Goal: Task Accomplishment & Management: Use online tool/utility

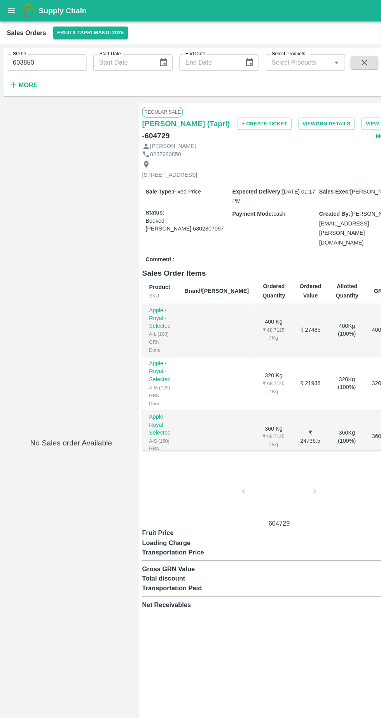
click at [11, 12] on icon "open drawer" at bounding box center [10, 9] width 7 height 4
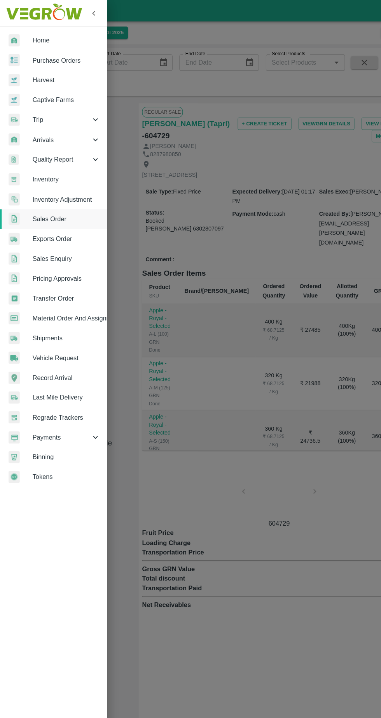
click at [38, 56] on span "Purchase Orders" at bounding box center [60, 55] width 61 height 9
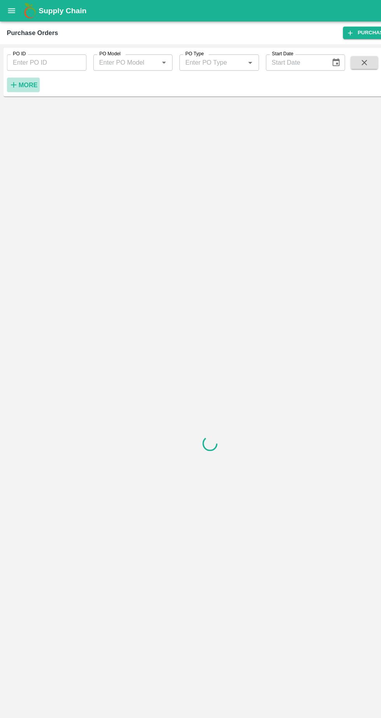
click at [24, 77] on strong "More" at bounding box center [26, 77] width 18 height 6
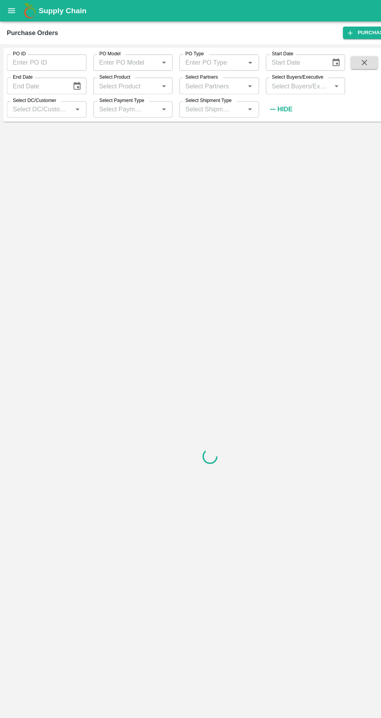
click at [198, 80] on input "Select Partners" at bounding box center [192, 78] width 55 height 10
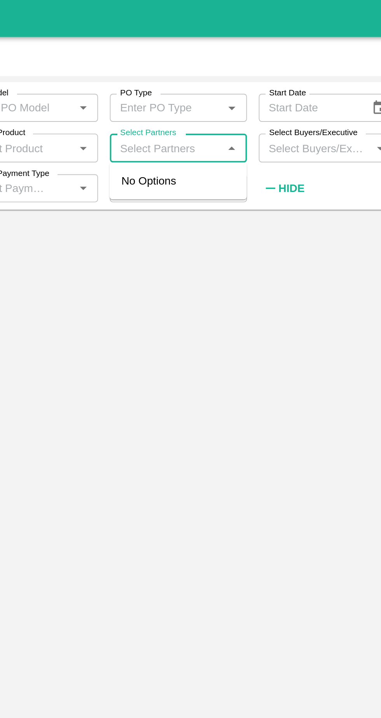
type input "9459772777"
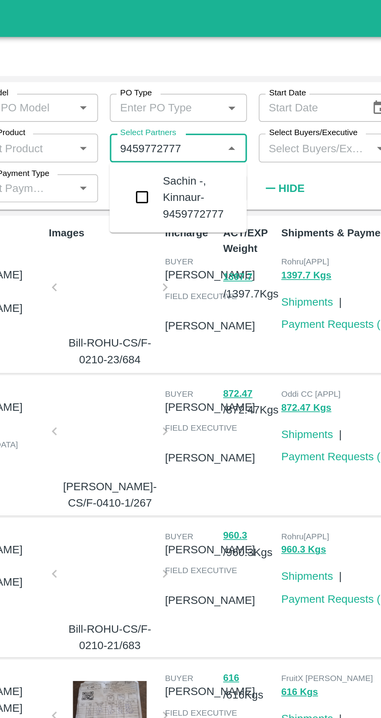
click at [183, 99] on input "checkbox" at bounding box center [180, 104] width 16 height 16
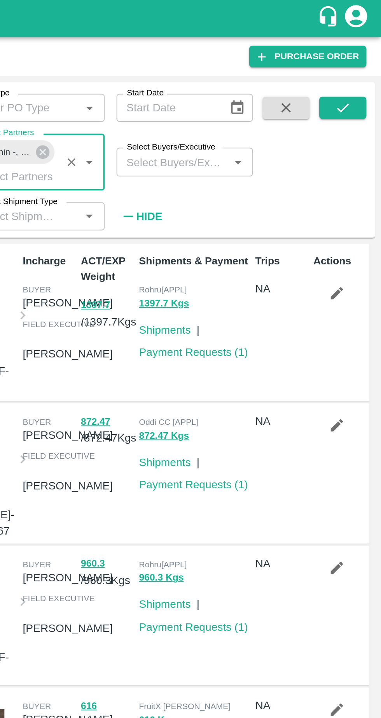
click at [364, 57] on icon "submit" at bounding box center [361, 57] width 9 height 9
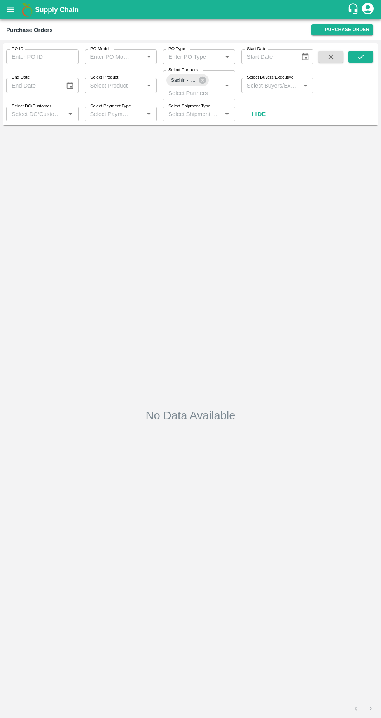
click at [359, 58] on icon "submit" at bounding box center [361, 56] width 6 height 5
click at [17, 11] on button "open drawer" at bounding box center [11, 10] width 18 height 18
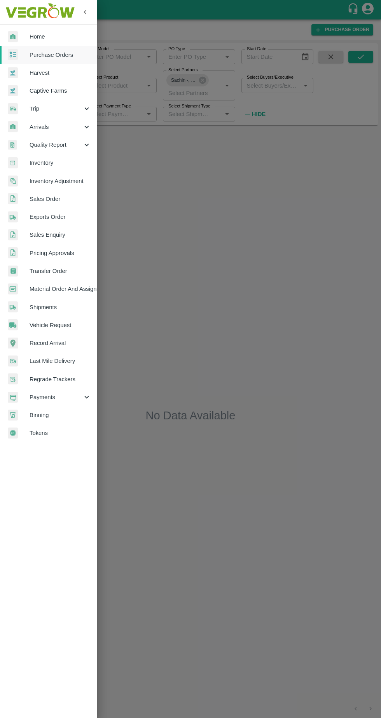
click at [200, 214] on div at bounding box center [190, 359] width 381 height 718
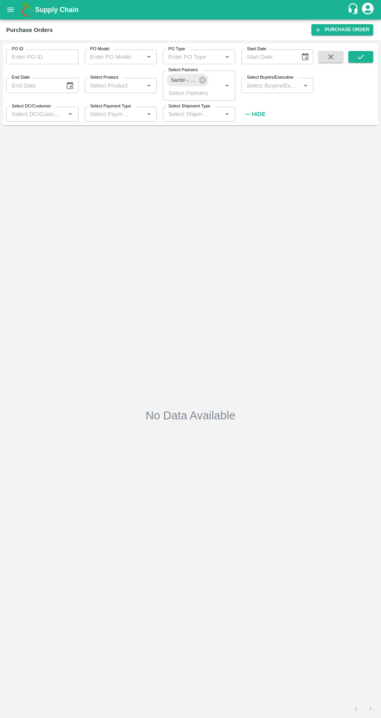
click at [40, 25] on div "Purchase Orders" at bounding box center [29, 30] width 47 height 10
click at [11, 10] on icon "open drawer" at bounding box center [10, 9] width 7 height 4
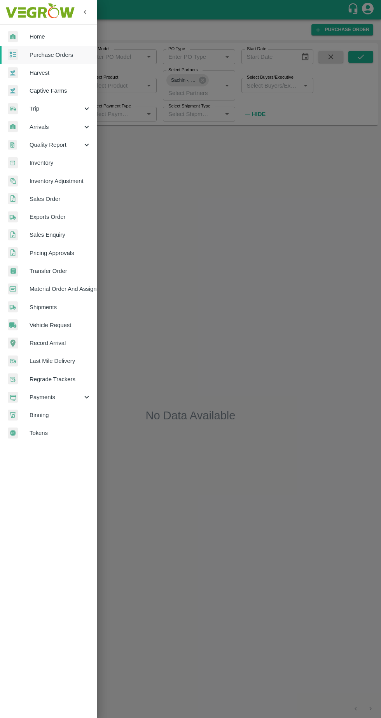
click at [220, 261] on div at bounding box center [190, 359] width 381 height 718
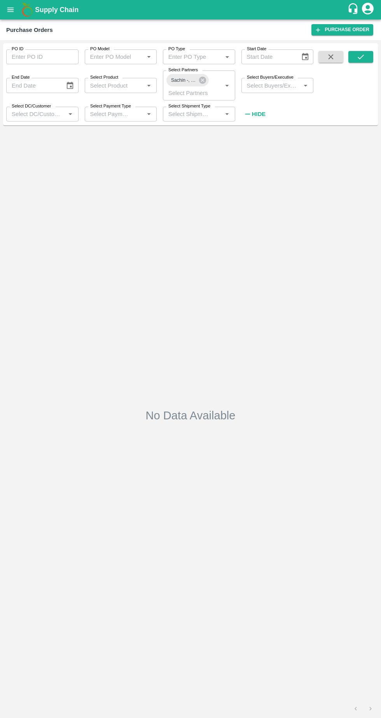
click at [361, 57] on icon "submit" at bounding box center [361, 57] width 9 height 9
click at [199, 79] on icon at bounding box center [202, 80] width 7 height 7
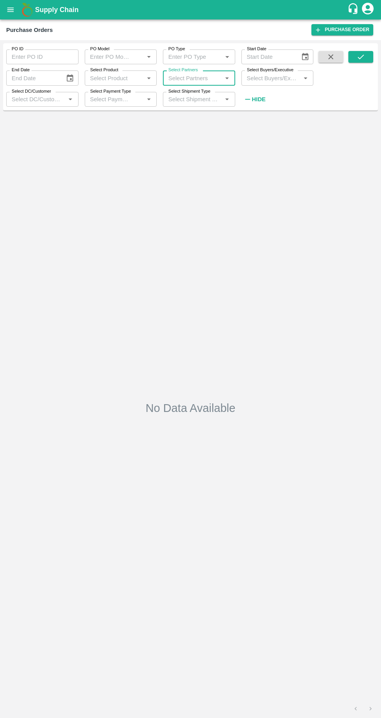
paste input "9459772777"
type input "9459772777"
click at [184, 104] on input "checkbox" at bounding box center [180, 104] width 16 height 16
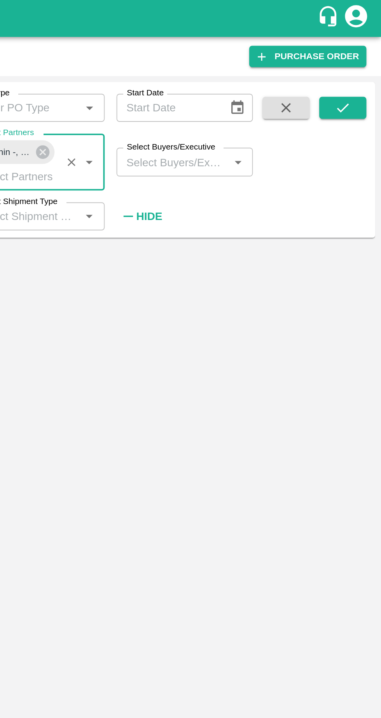
click at [367, 53] on button "submit" at bounding box center [361, 57] width 25 height 12
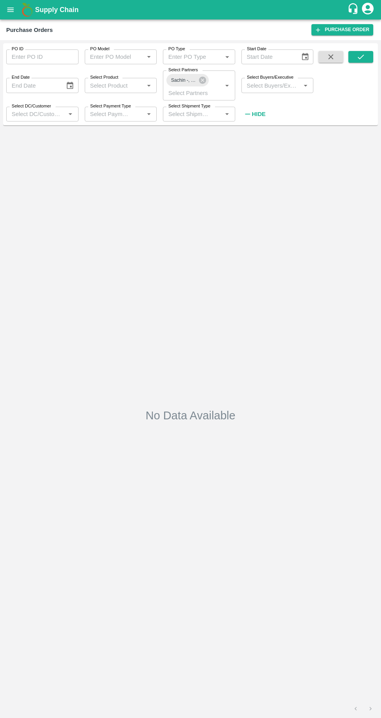
click at [13, 13] on icon "open drawer" at bounding box center [10, 9] width 9 height 9
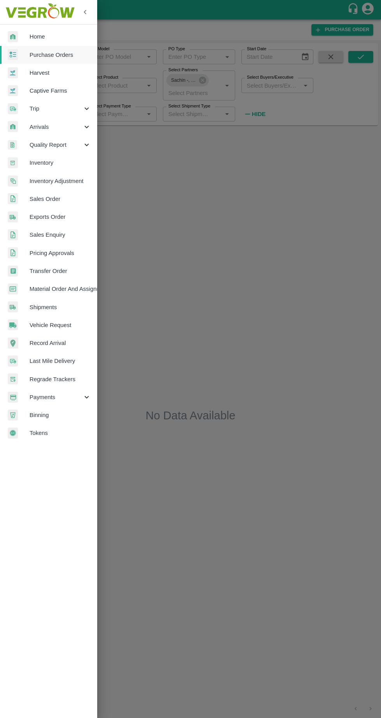
click at [40, 199] on span "Sales Order" at bounding box center [60, 199] width 61 height 9
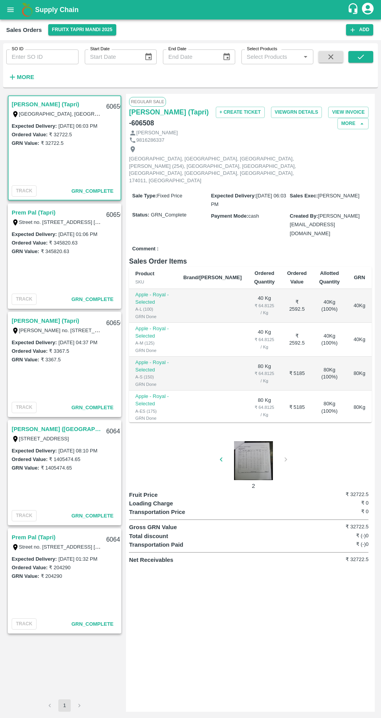
click at [21, 80] on strong "More" at bounding box center [26, 77] width 18 height 6
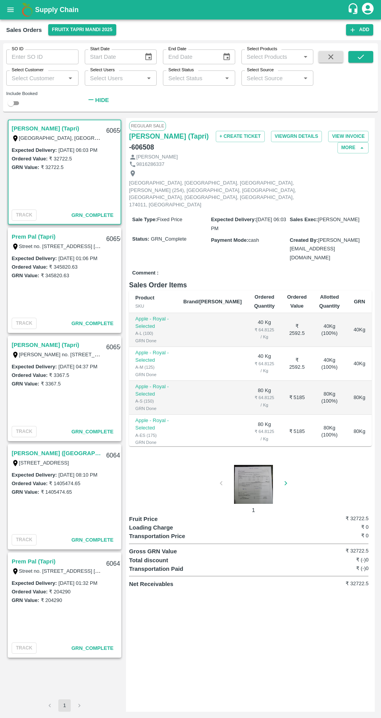
click at [54, 77] on input "Select Customer" at bounding box center [36, 78] width 55 height 10
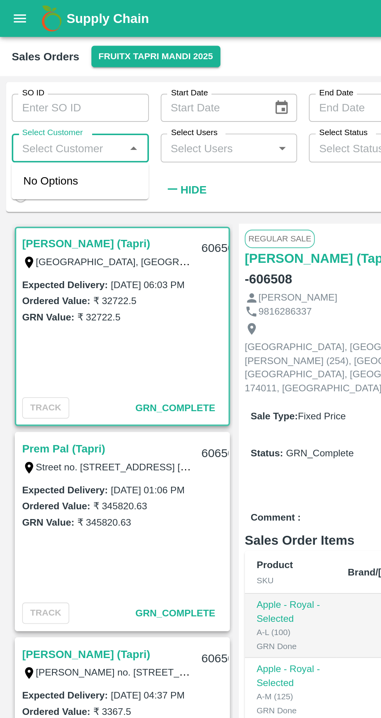
click at [11, 8] on icon "open drawer" at bounding box center [10, 9] width 7 height 4
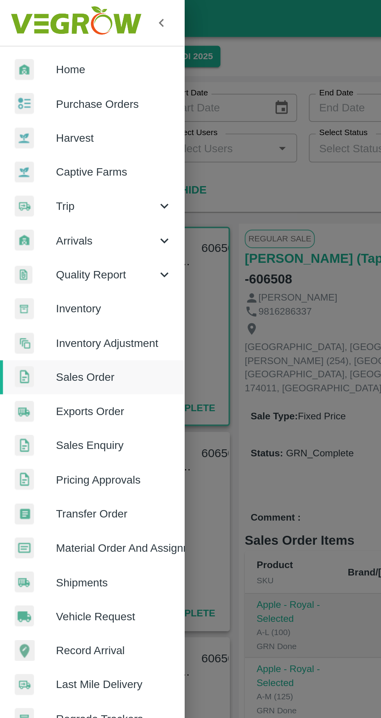
click at [42, 56] on span "Purchase Orders" at bounding box center [60, 55] width 61 height 9
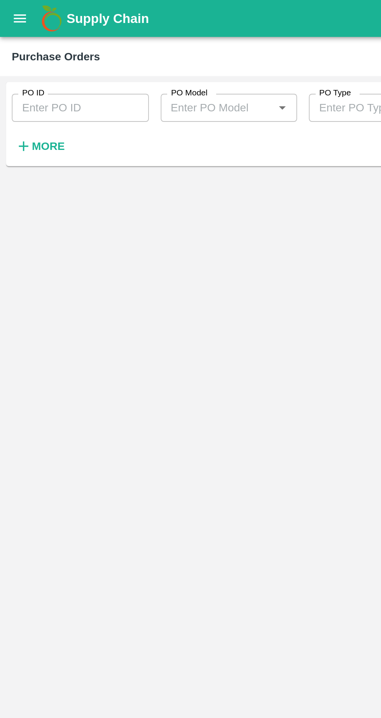
click at [21, 77] on strong "More" at bounding box center [26, 77] width 18 height 6
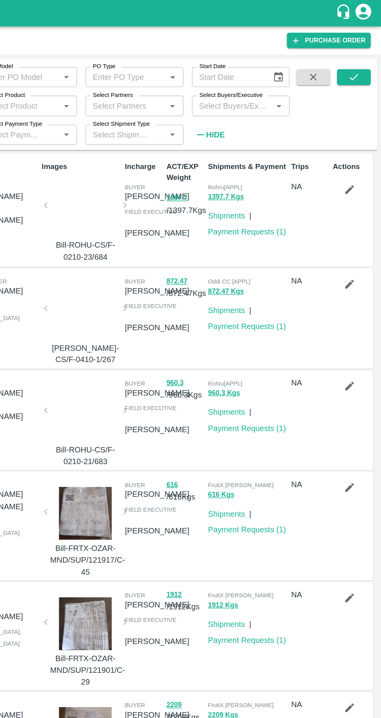
click at [198, 79] on input "Select Partners" at bounding box center [192, 78] width 55 height 10
paste input "9459772777"
type input "9459772777"
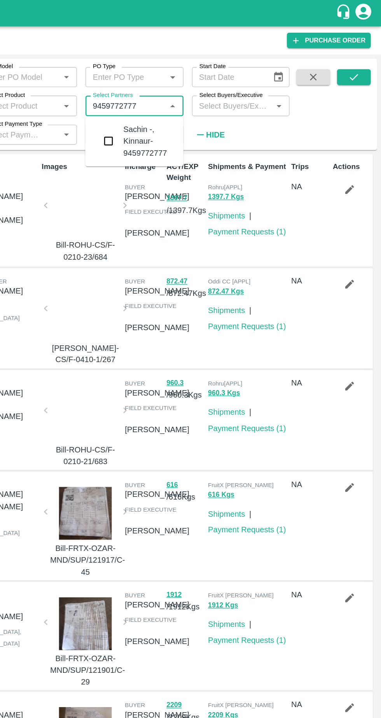
click at [181, 105] on input "checkbox" at bounding box center [180, 104] width 16 height 16
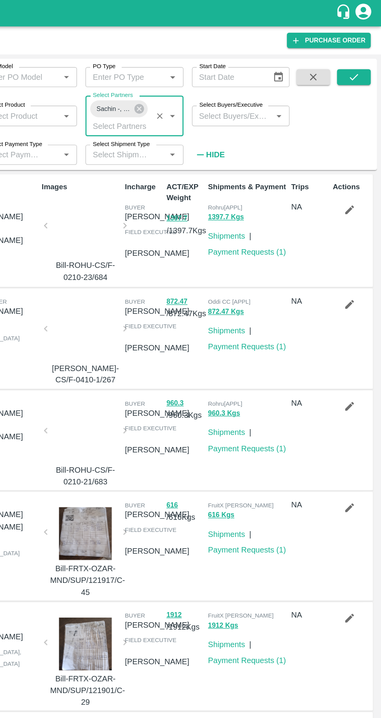
click at [361, 57] on icon "submit" at bounding box center [361, 57] width 9 height 9
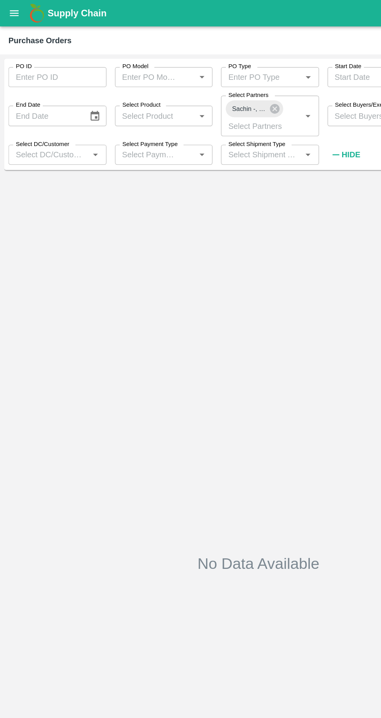
click at [126, 88] on input "Select Product" at bounding box center [114, 85] width 55 height 10
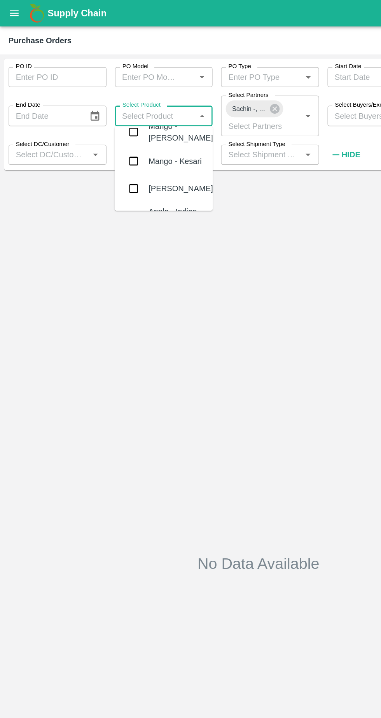
scroll to position [191, 0]
click at [225, 207] on div "No Data Available" at bounding box center [190, 415] width 369 height 567
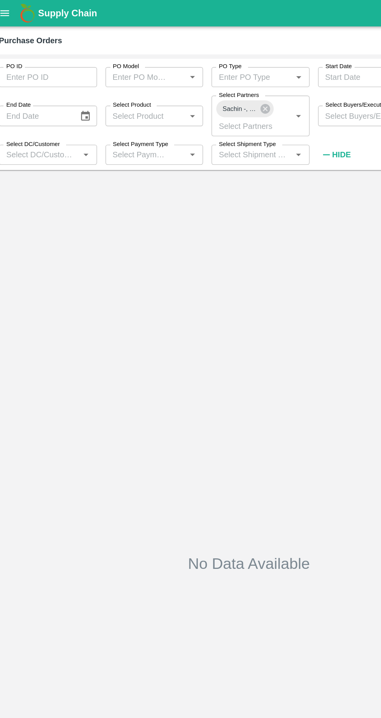
scroll to position [0, 0]
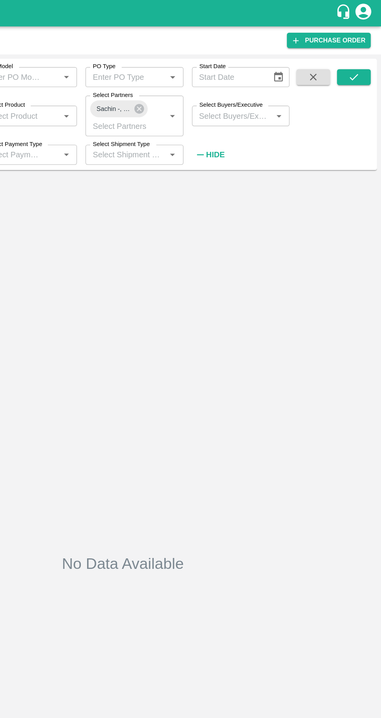
click at [205, 60] on input "PO Type" at bounding box center [187, 57] width 45 height 10
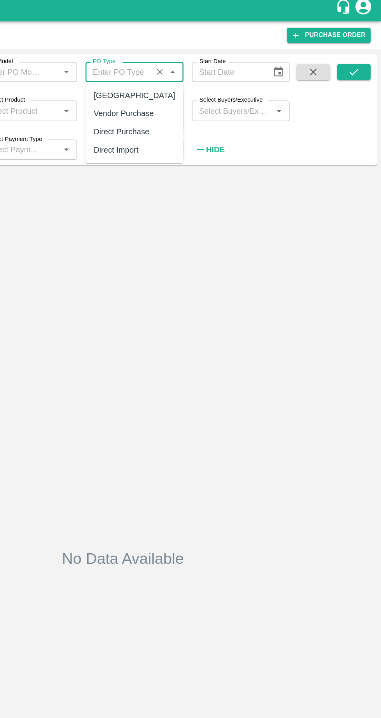
click at [179, 90] on div "Vendor Purchase" at bounding box center [191, 87] width 44 height 9
type input "Vendor Purchase"
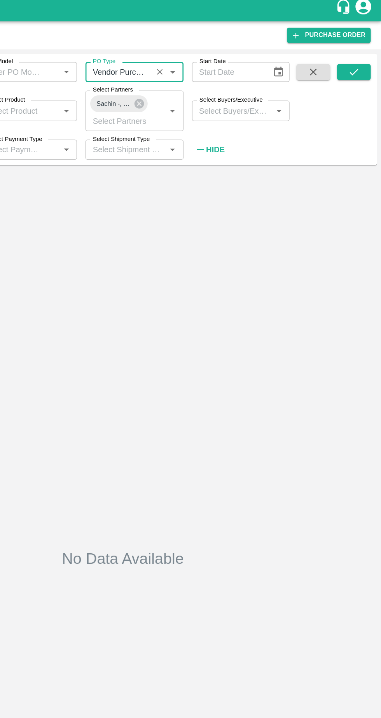
click at [362, 57] on icon "submit" at bounding box center [361, 56] width 6 height 5
click at [227, 57] on icon "Open" at bounding box center [228, 57] width 4 height 2
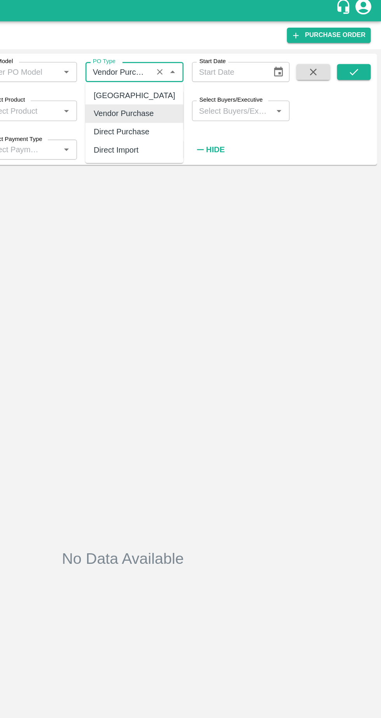
scroll to position [0, 5]
click at [227, 56] on icon "Close" at bounding box center [228, 57] width 4 height 2
click at [218, 59] on icon "Clear" at bounding box center [217, 56] width 7 height 7
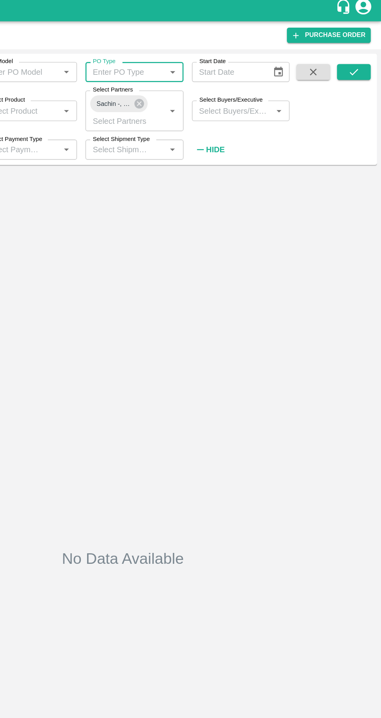
scroll to position [0, 0]
click at [367, 58] on button "submit" at bounding box center [361, 57] width 25 height 12
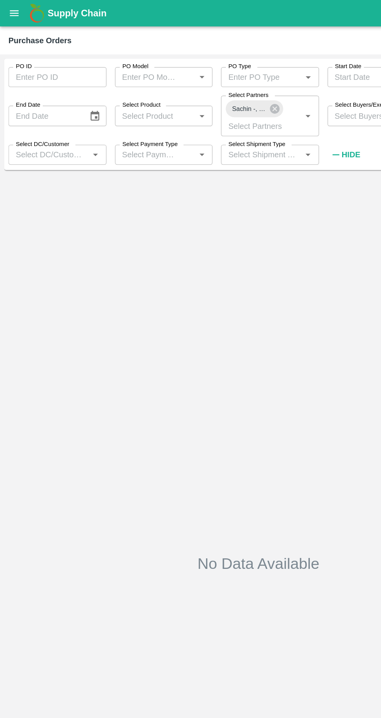
click at [10, 10] on icon "open drawer" at bounding box center [10, 9] width 7 height 4
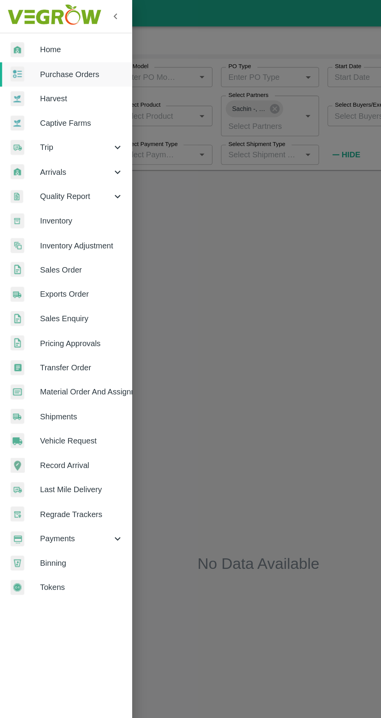
click at [33, 35] on span "Home" at bounding box center [60, 36] width 61 height 9
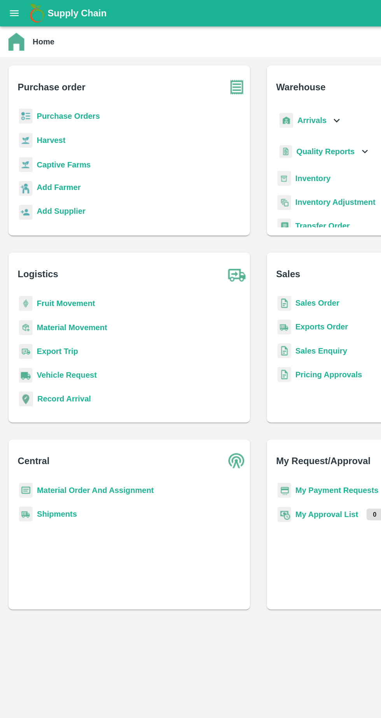
click at [54, 88] on b "Purchase Orders" at bounding box center [50, 86] width 47 height 6
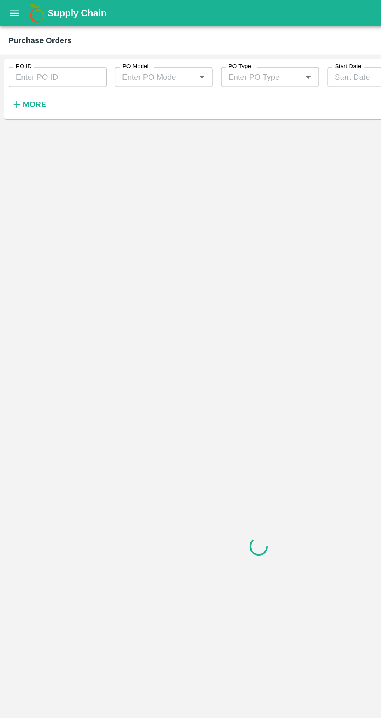
click at [28, 71] on button "More" at bounding box center [21, 76] width 30 height 13
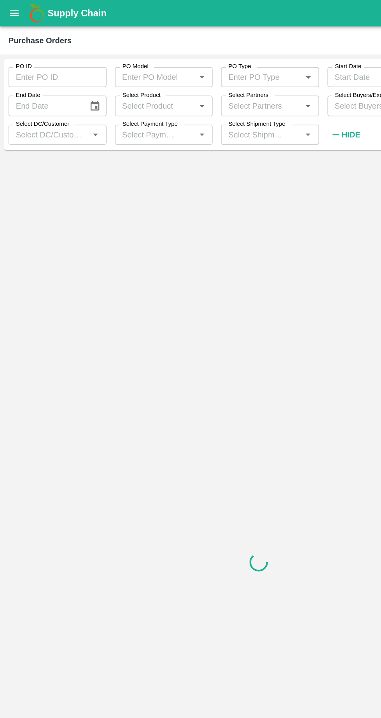
click at [188, 73] on label "Select Partners" at bounding box center [184, 70] width 30 height 6
click at [188, 73] on input "Select Partners" at bounding box center [192, 78] width 55 height 10
paste input "9459772777"
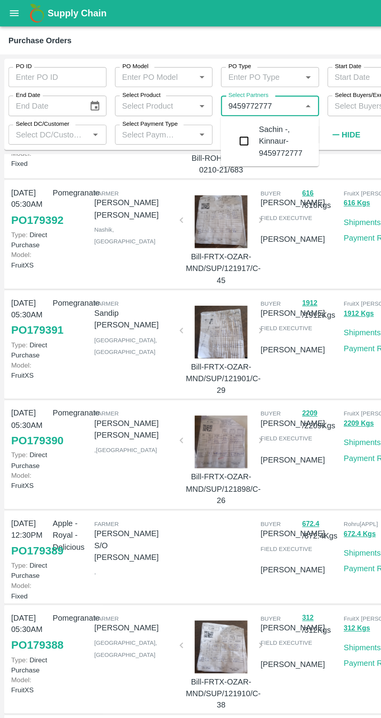
scroll to position [323, 0]
type input "9459772777"
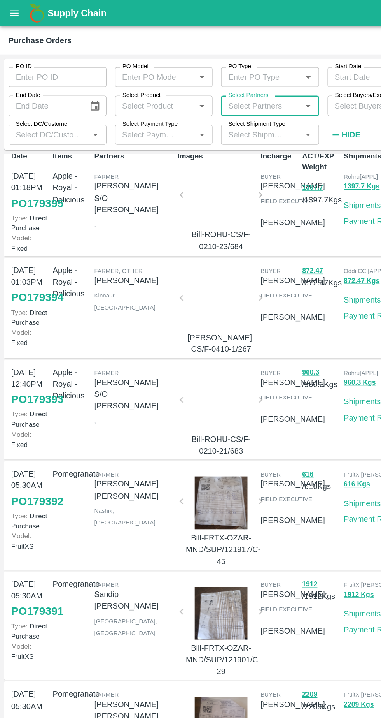
scroll to position [0, 0]
